Goal: Find specific page/section: Find specific page/section

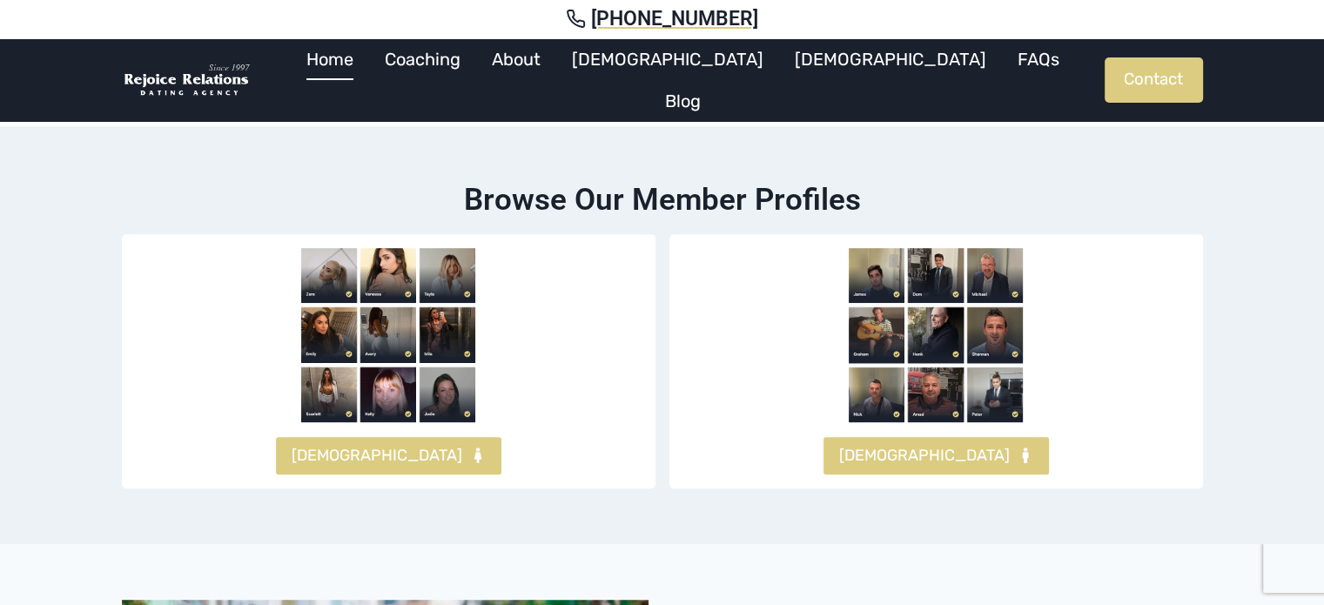
scroll to position [1015, 0]
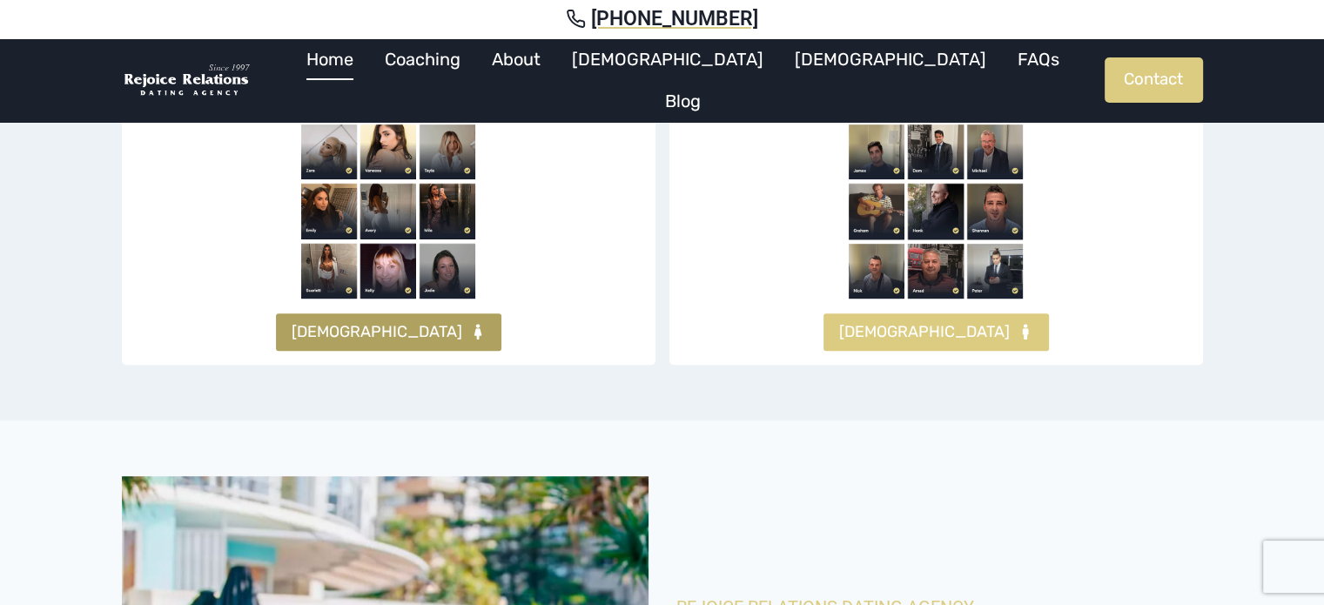
click at [473, 324] on icon at bounding box center [476, 332] width 7 height 16
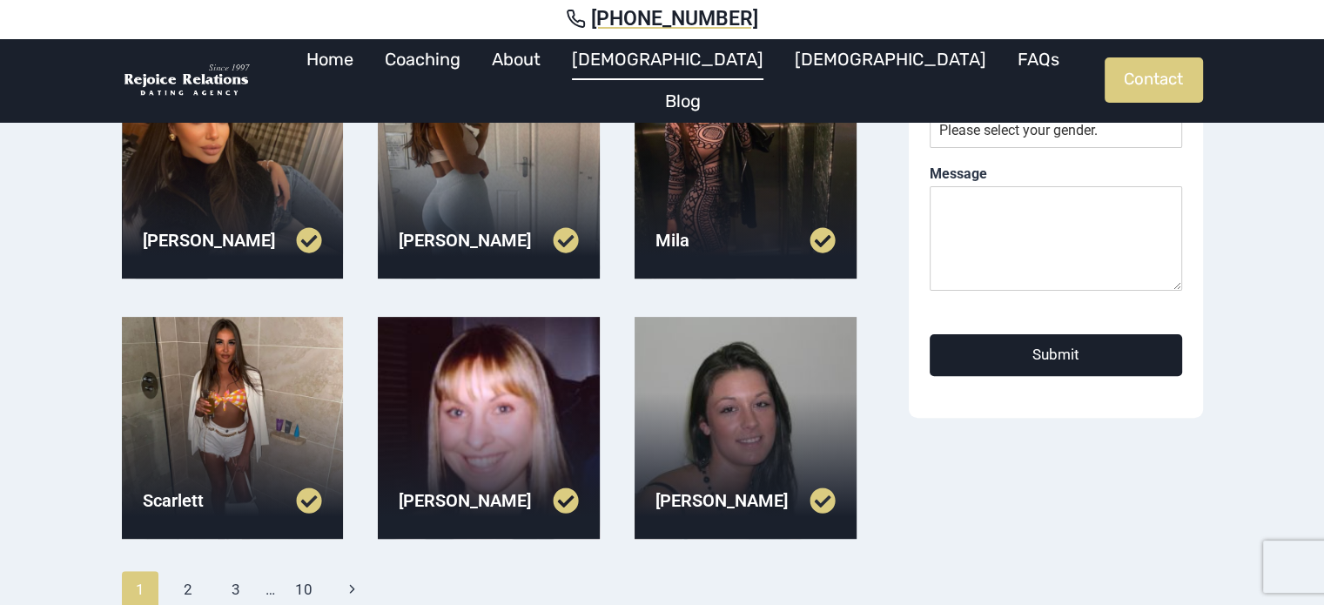
scroll to position [484, 0]
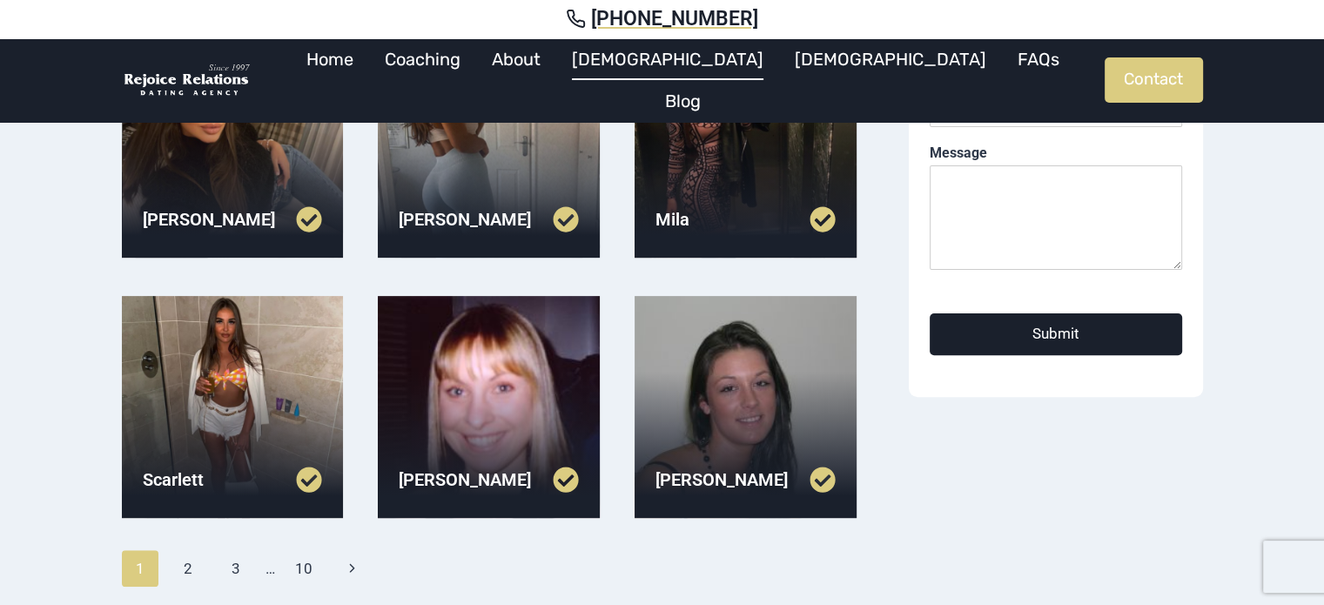
drag, startPoint x: 1336, startPoint y: 148, endPoint x: 1336, endPoint y: 327, distance: 179.3
click at [1323, 327] on html "Skip to content (02) 9299 9855 Home Coaching About Females Males FAQs Blog Cont…" at bounding box center [662, 317] width 1324 height 1603
click at [250, 210] on link at bounding box center [277, 219] width 90 height 26
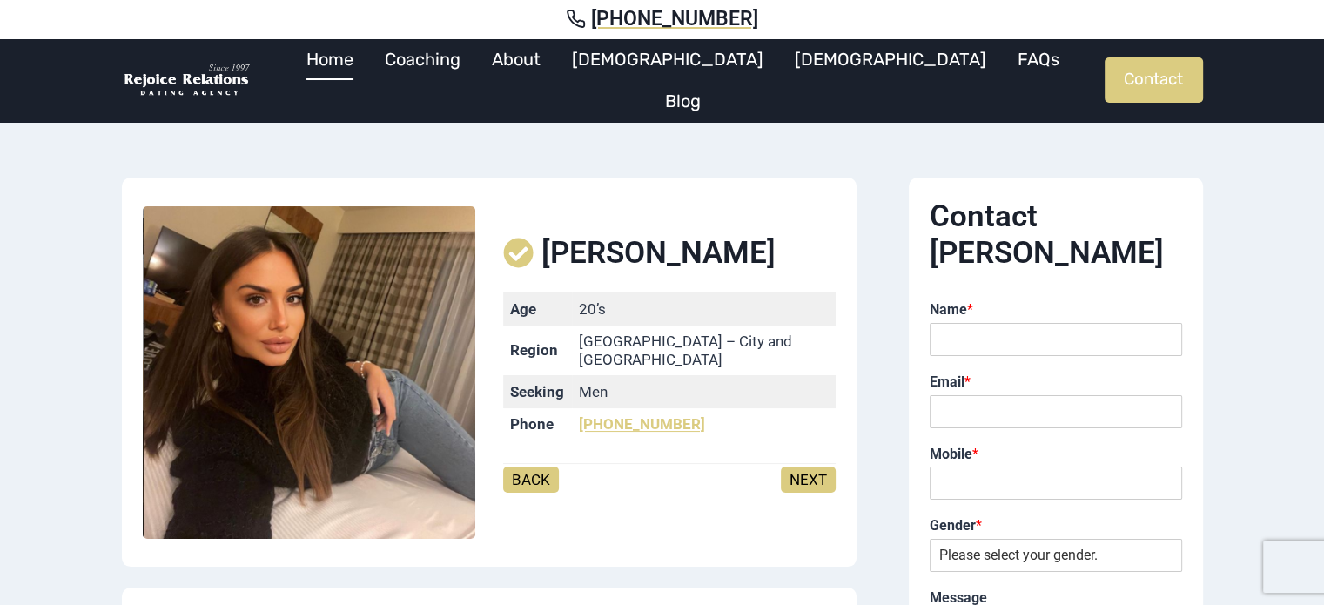
click at [369, 80] on link "Home" at bounding box center [330, 59] width 78 height 42
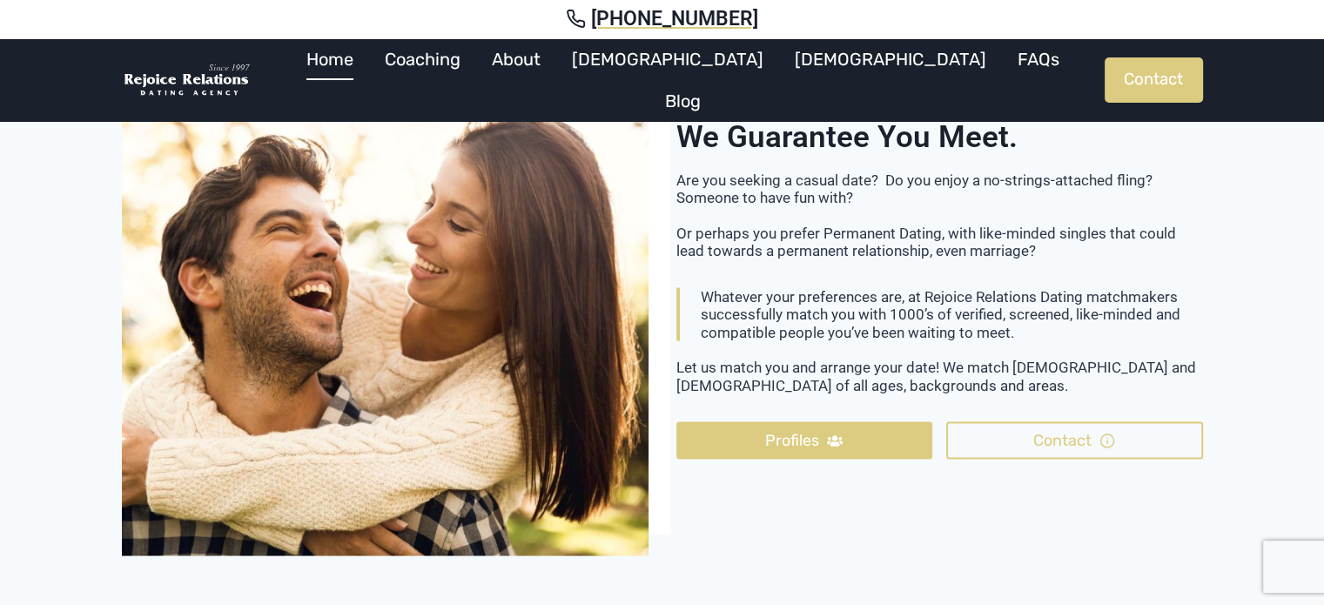
scroll to position [3166, 0]
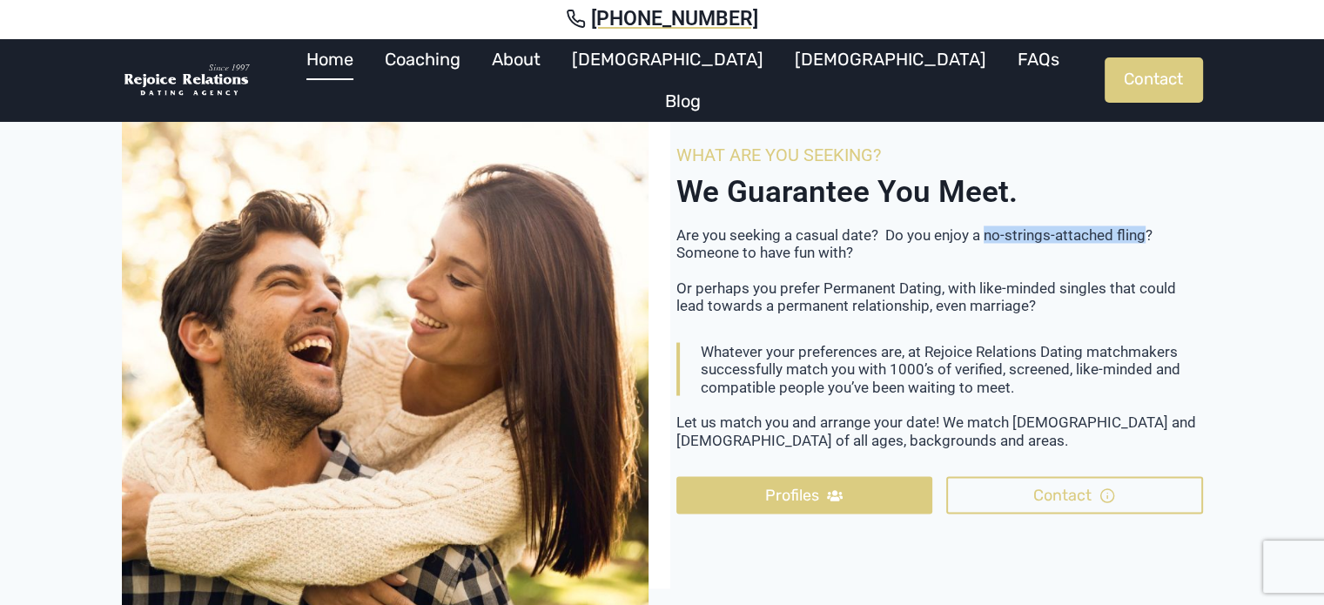
drag, startPoint x: 985, startPoint y: 198, endPoint x: 1145, endPoint y: 194, distance: 160.2
click at [1145, 225] on p "Are you seeking a casual date? Do you enjoy a no-strings-attached fling? Someon…" at bounding box center [939, 269] width 526 height 89
click at [1083, 225] on p "Are you seeking a casual date? Do you enjoy a no-strings-attached fling? Someon…" at bounding box center [939, 269] width 526 height 89
drag, startPoint x: 1143, startPoint y: 200, endPoint x: 988, endPoint y: 200, distance: 155.8
click at [988, 225] on p "Are you seeking a casual date? Do you enjoy a no-strings-attached fling? Someon…" at bounding box center [939, 269] width 526 height 89
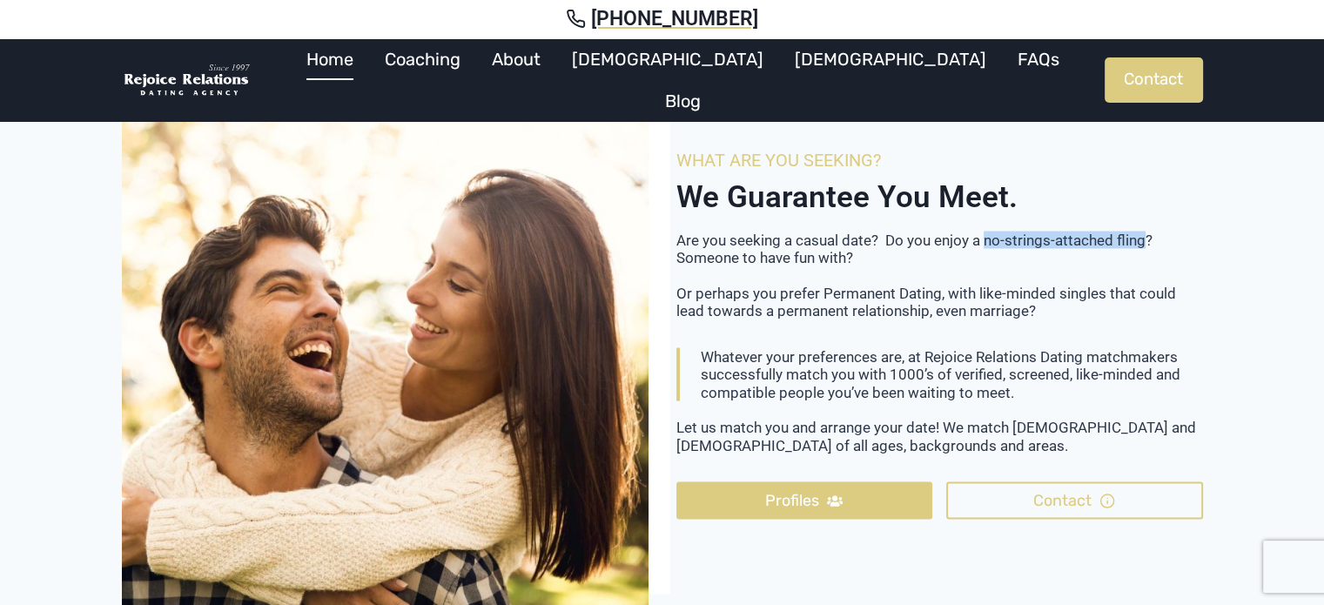
scroll to position [3175, 0]
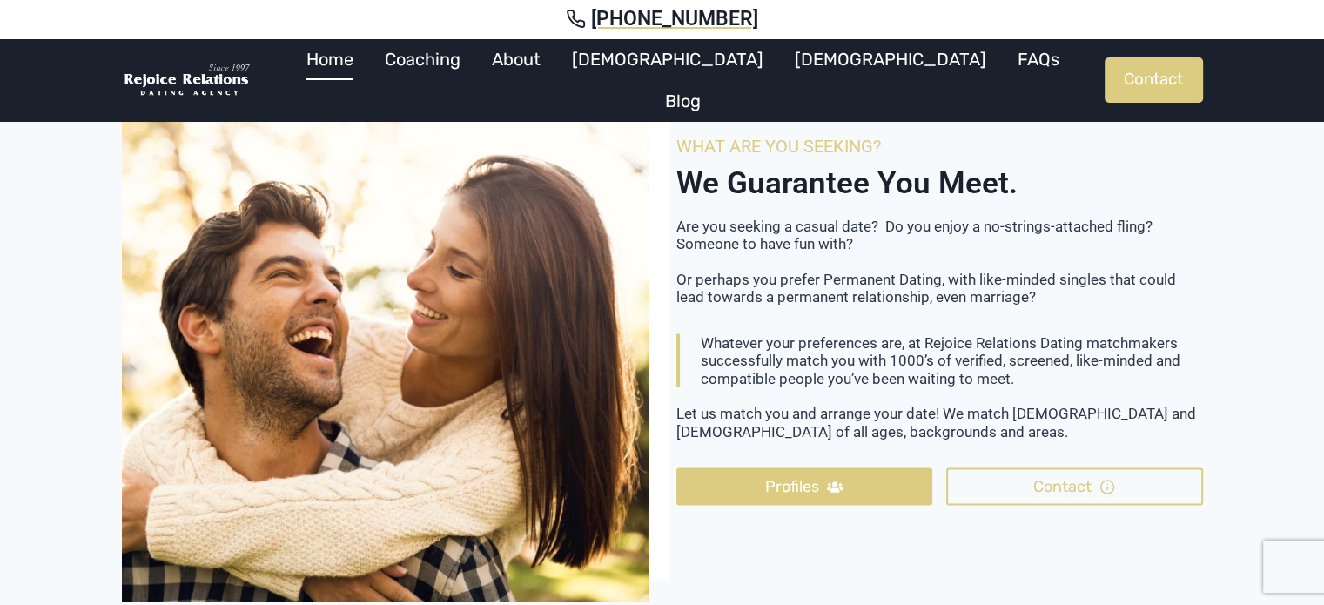
click at [1288, 344] on div "What Are You Seeking? We Guarantee You Meet. Are you seeking a casual date? Do …" at bounding box center [662, 338] width 1324 height 638
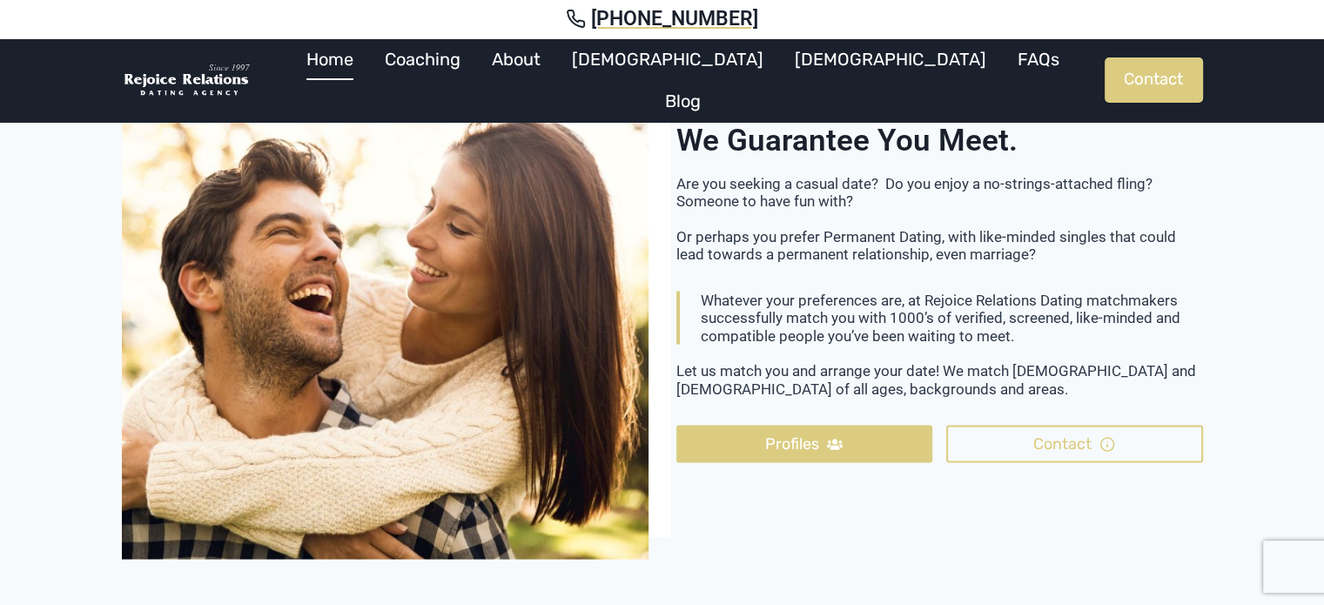
scroll to position [3363, 0]
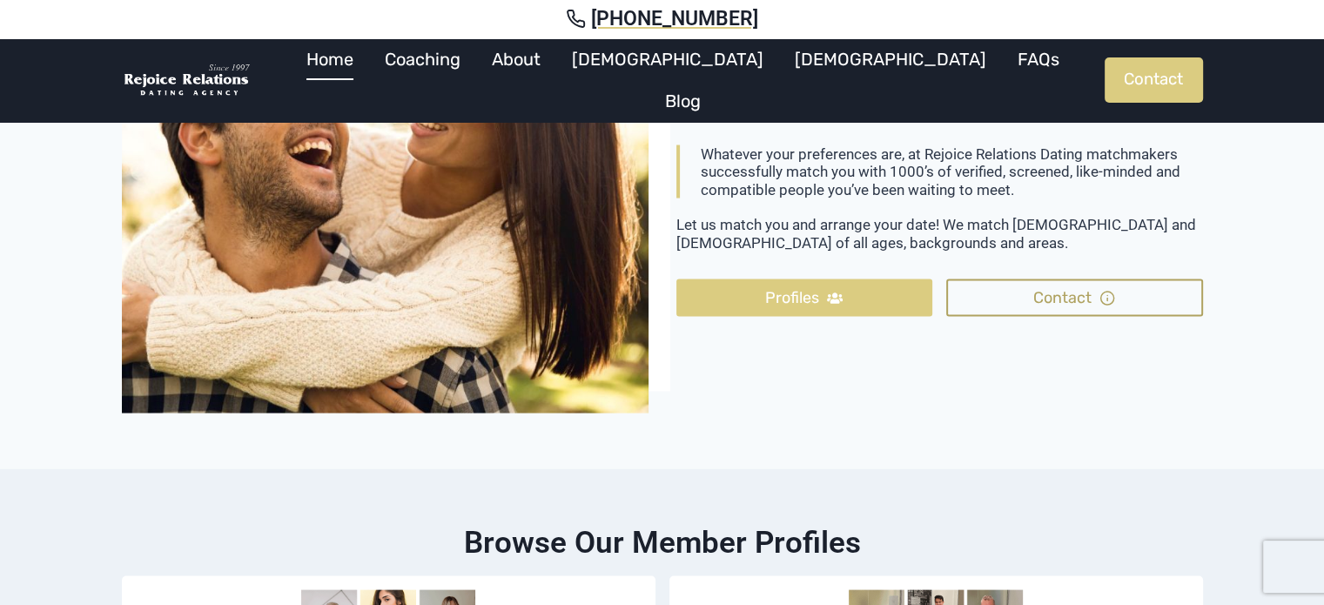
click at [1108, 291] on icon at bounding box center [1107, 299] width 16 height 16
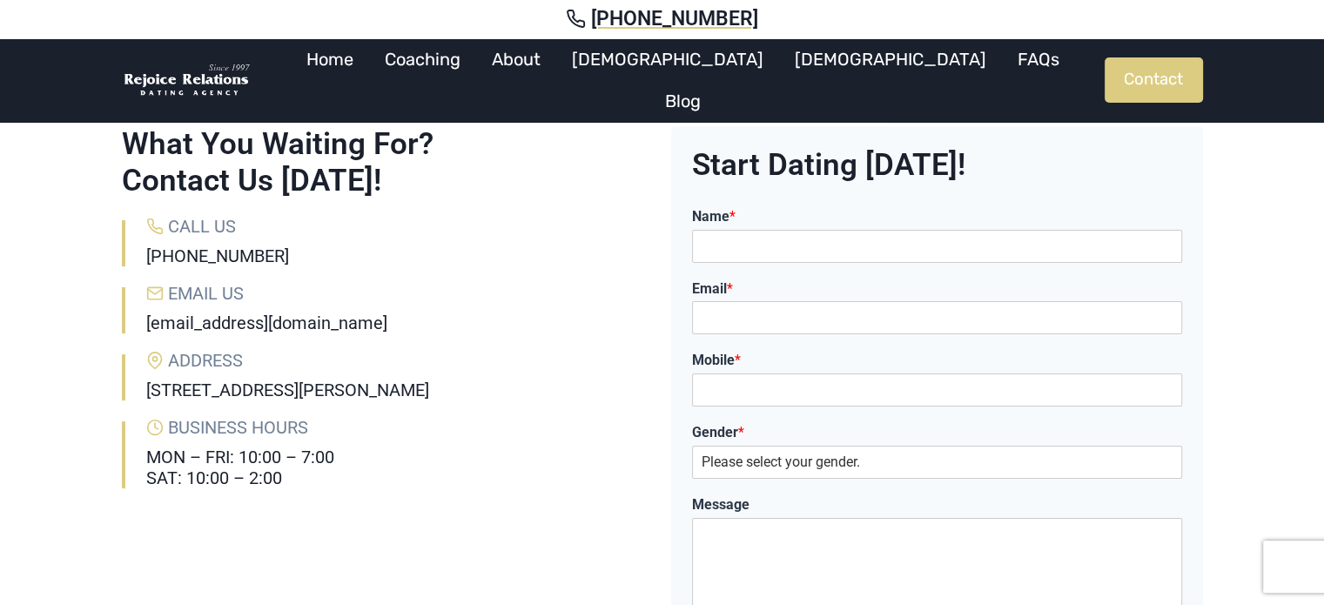
scroll to position [71, 0]
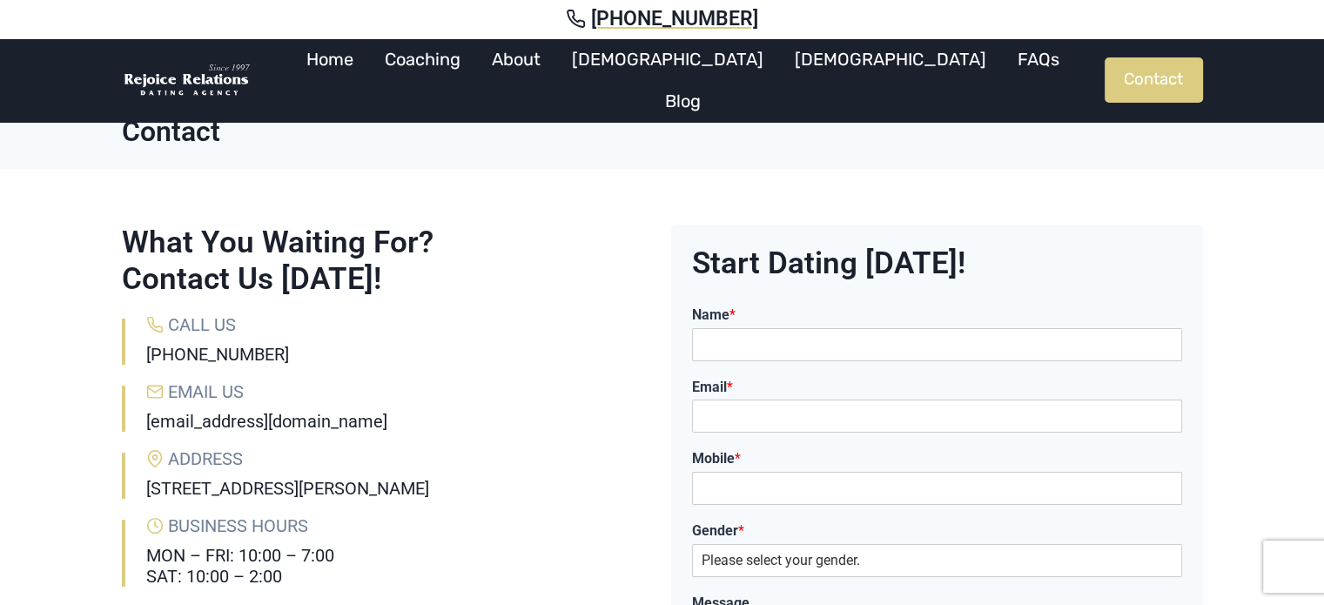
scroll to position [0, 0]
